Goal: Task Accomplishment & Management: Complete application form

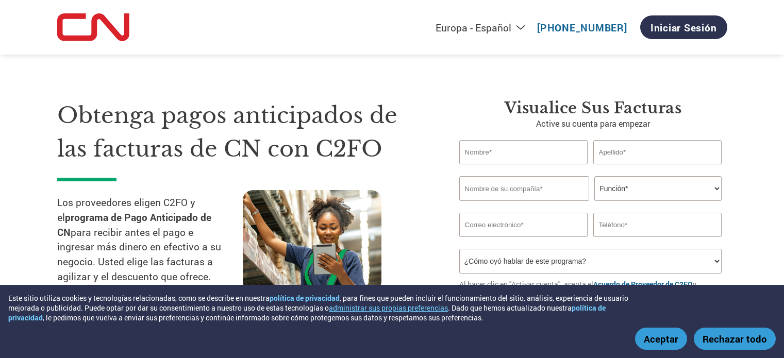
select select "es-ES"
click at [522, 149] on input "text" at bounding box center [523, 152] width 129 height 24
type input "[PERSON_NAME]"
type input "ONBOARD LOGISTICS USA LLC"
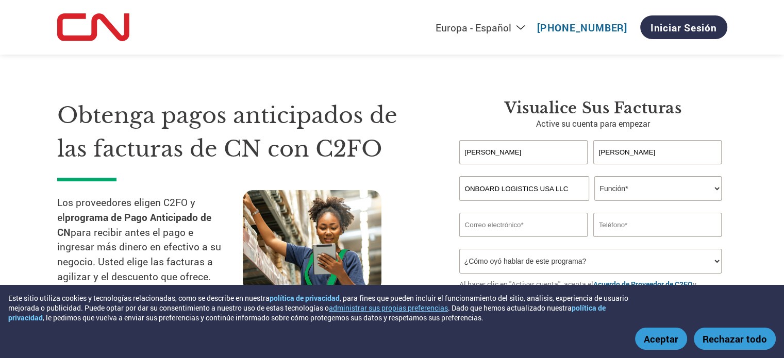
type input "[PERSON_NAME][EMAIL_ADDRESS][PERSON_NAME][DOMAIN_NAME]"
type input "3054710201"
click at [655, 189] on select "Función* Director financiero Interventor Gestor de créditos Director de finanza…" at bounding box center [658, 188] width 127 height 25
select select "OTHER"
click at [595, 176] on select "Función* Director financiero Interventor Gestor de créditos Director de finanza…" at bounding box center [658, 188] width 127 height 25
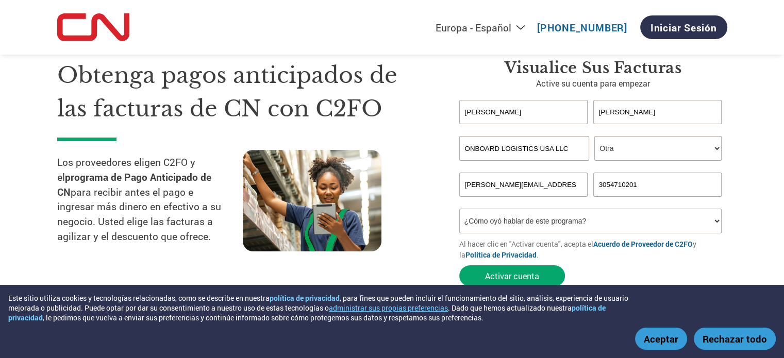
scroll to position [103, 0]
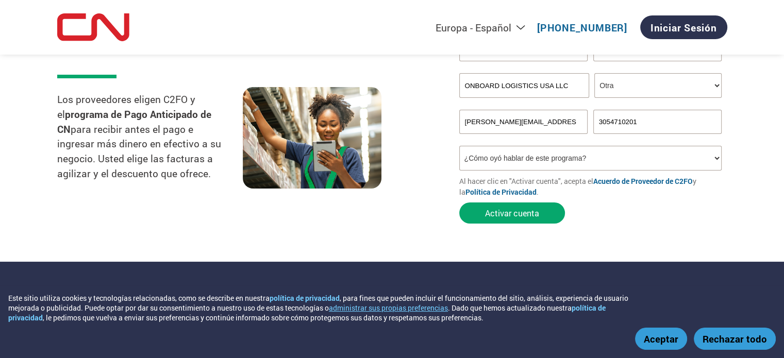
click at [579, 164] on select "¿Cómo oyó hablar de este programa? Recibió una carta Correo electrónico Redes s…" at bounding box center [590, 158] width 263 height 25
click at [611, 158] on select "¿Cómo oyó hablar de este programa? Recibió una carta Correo electrónico Redes s…" at bounding box center [590, 158] width 263 height 25
click at [536, 216] on button "Activar cuenta" at bounding box center [512, 213] width 106 height 21
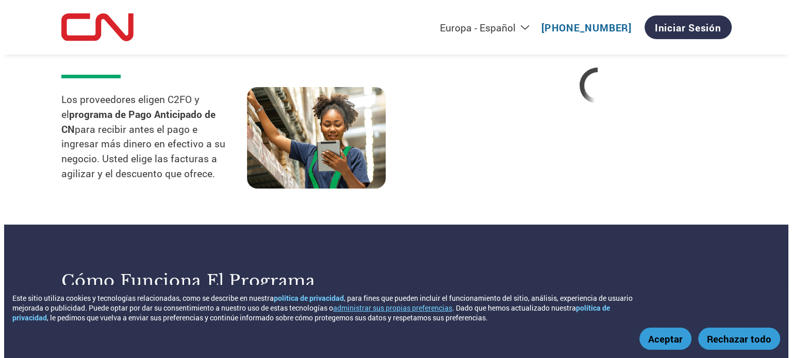
scroll to position [0, 0]
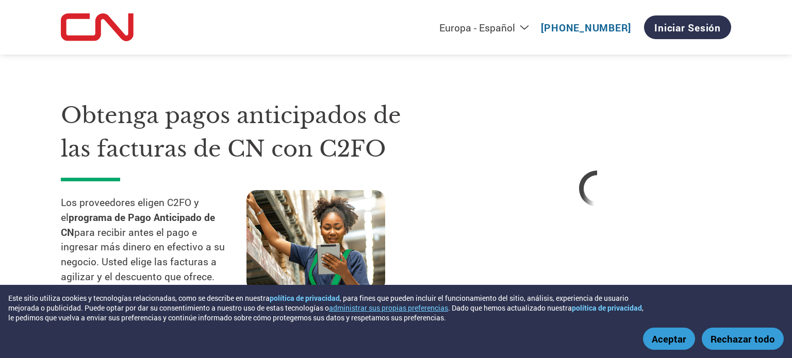
select select "es-ES"
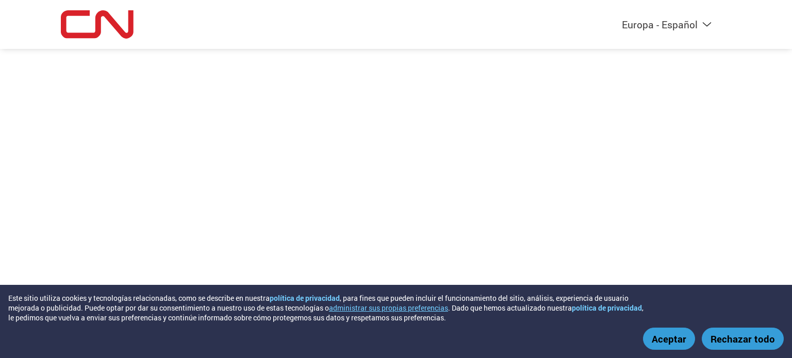
select select "es-ES"
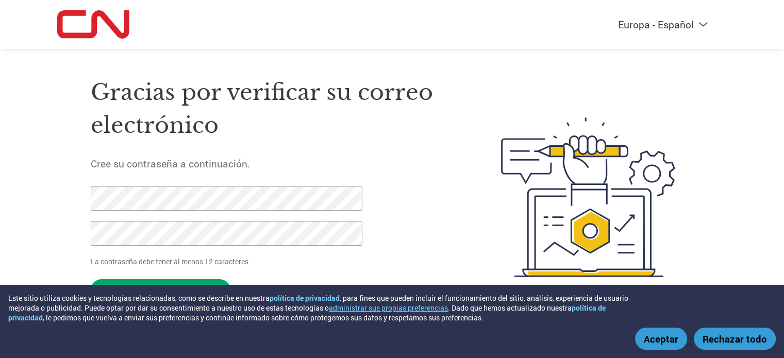
scroll to position [7, 0]
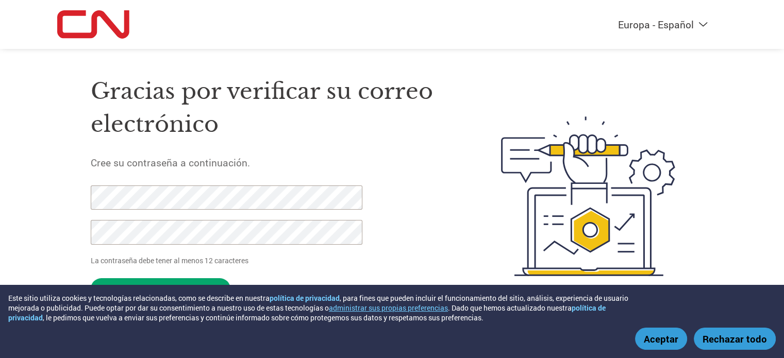
click at [662, 333] on button "Aceptar" at bounding box center [661, 339] width 52 height 22
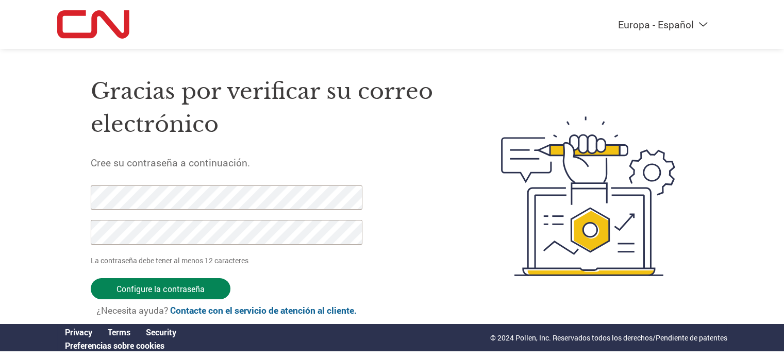
click at [146, 286] on input "Configure la contraseña" at bounding box center [161, 288] width 140 height 21
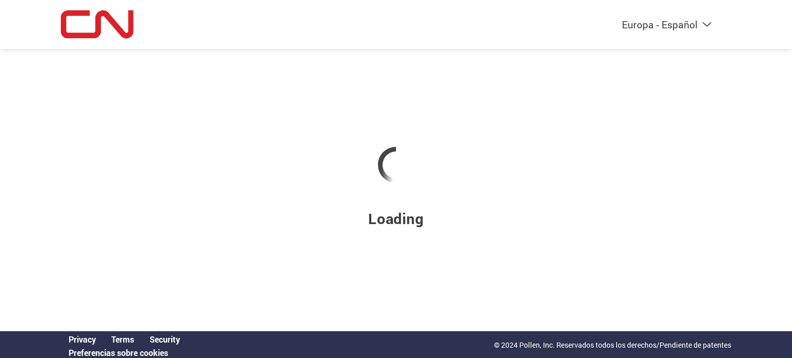
click at [383, 201] on div at bounding box center [396, 165] width 670 height 88
